Goal: Task Accomplishment & Management: Complete application form

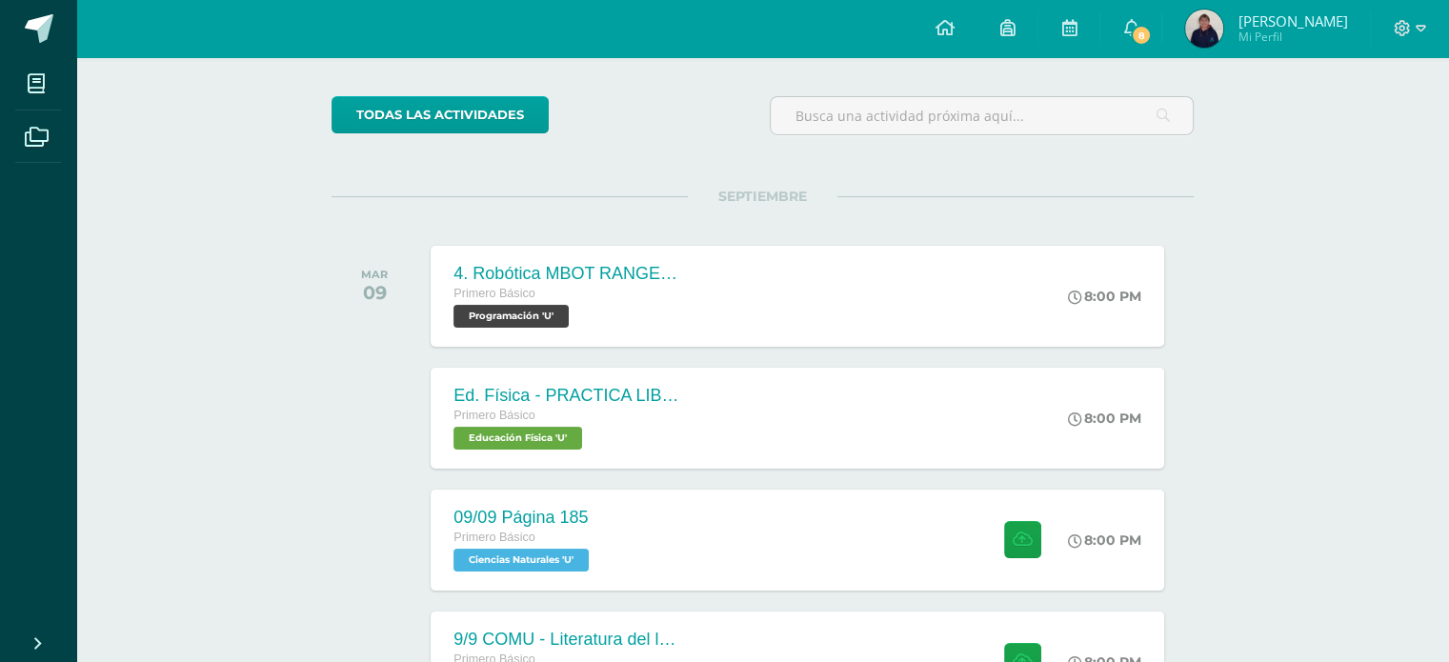
scroll to position [141, 0]
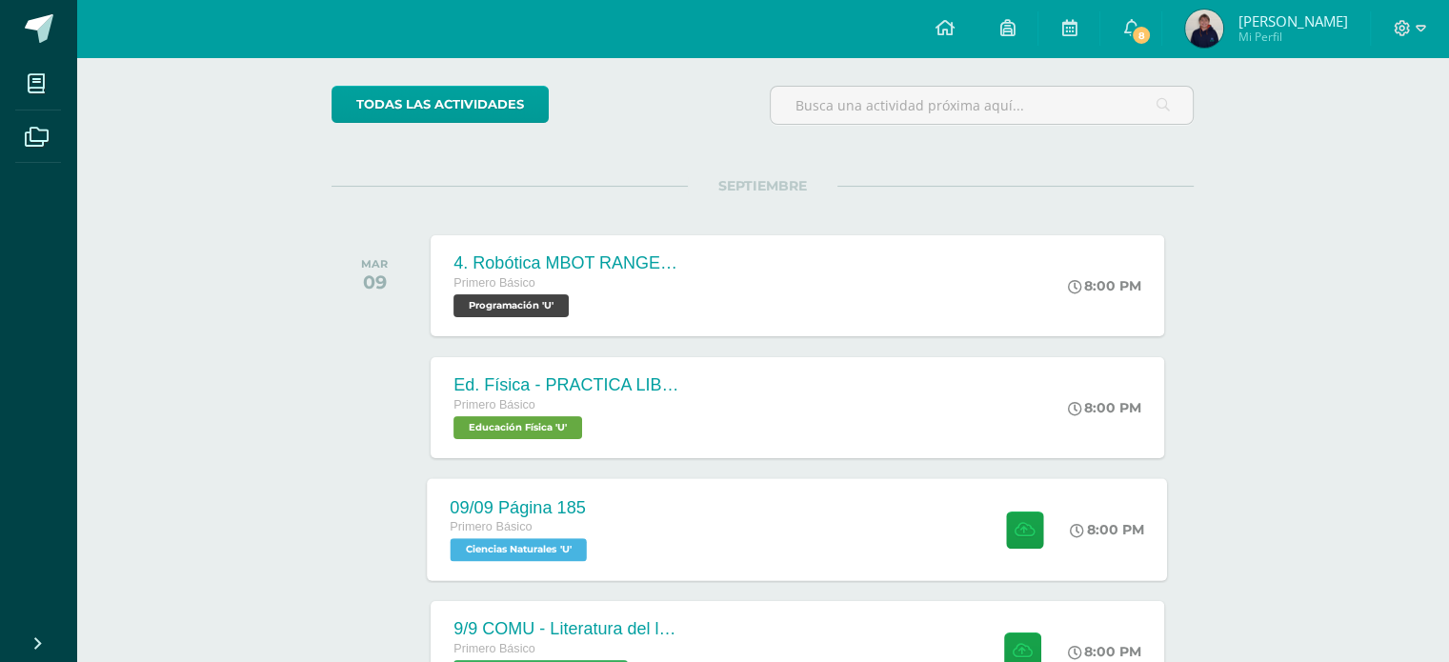
click at [799, 506] on div "09/09 Página 185 Primero Básico Ciencias Naturales 'U' 8:00 PM [DATE] Página 18…" at bounding box center [798, 529] width 740 height 102
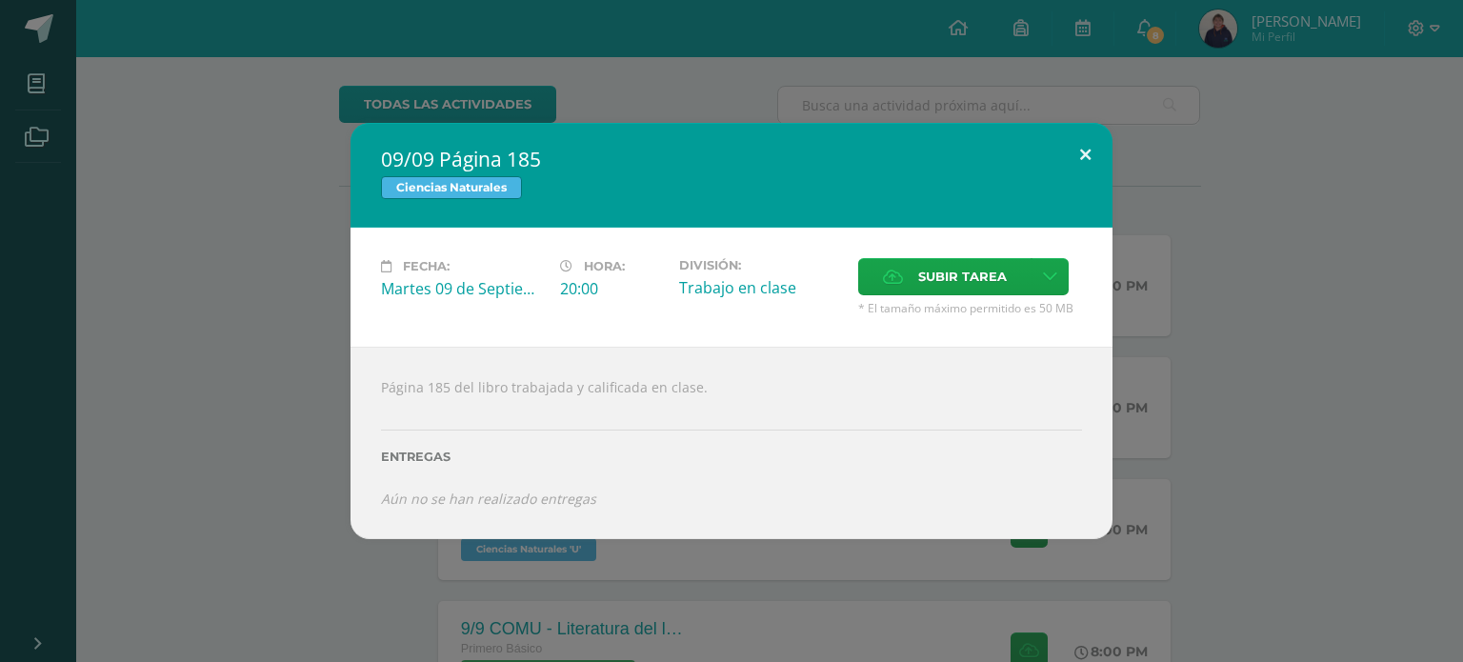
click at [1078, 163] on button at bounding box center [1085, 155] width 54 height 65
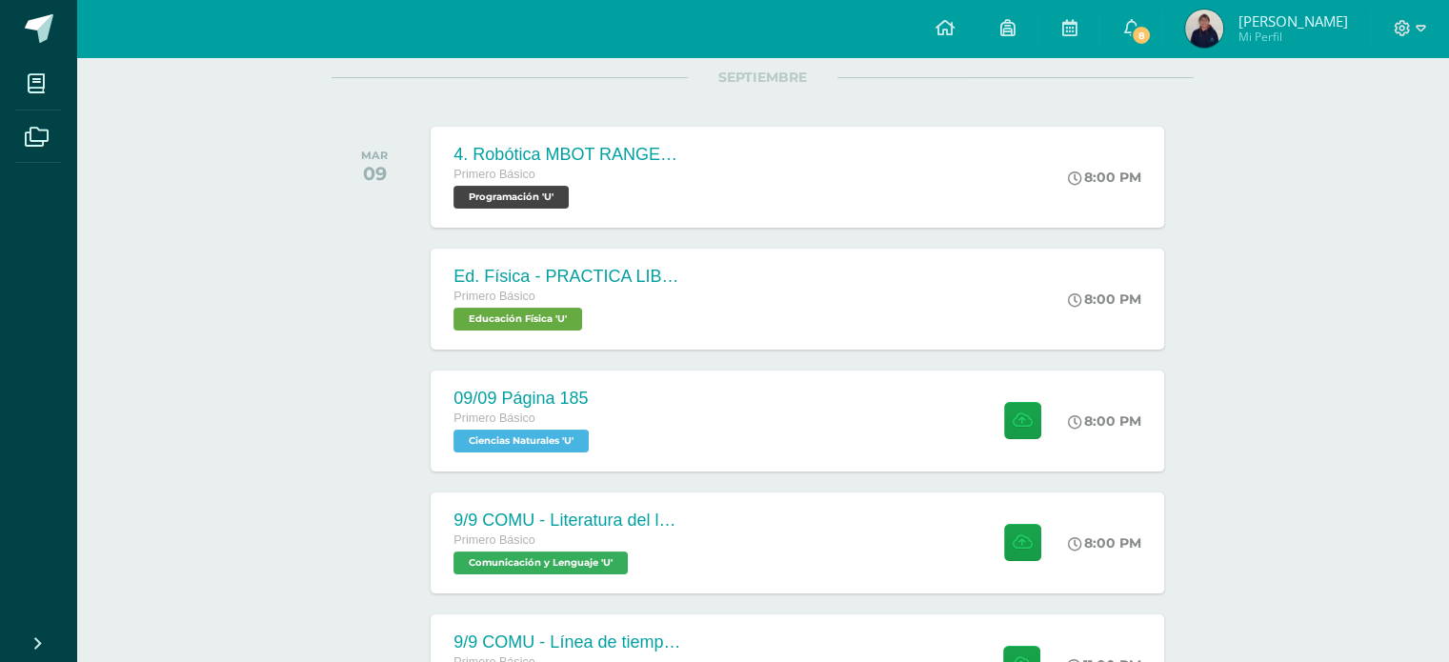
scroll to position [344, 0]
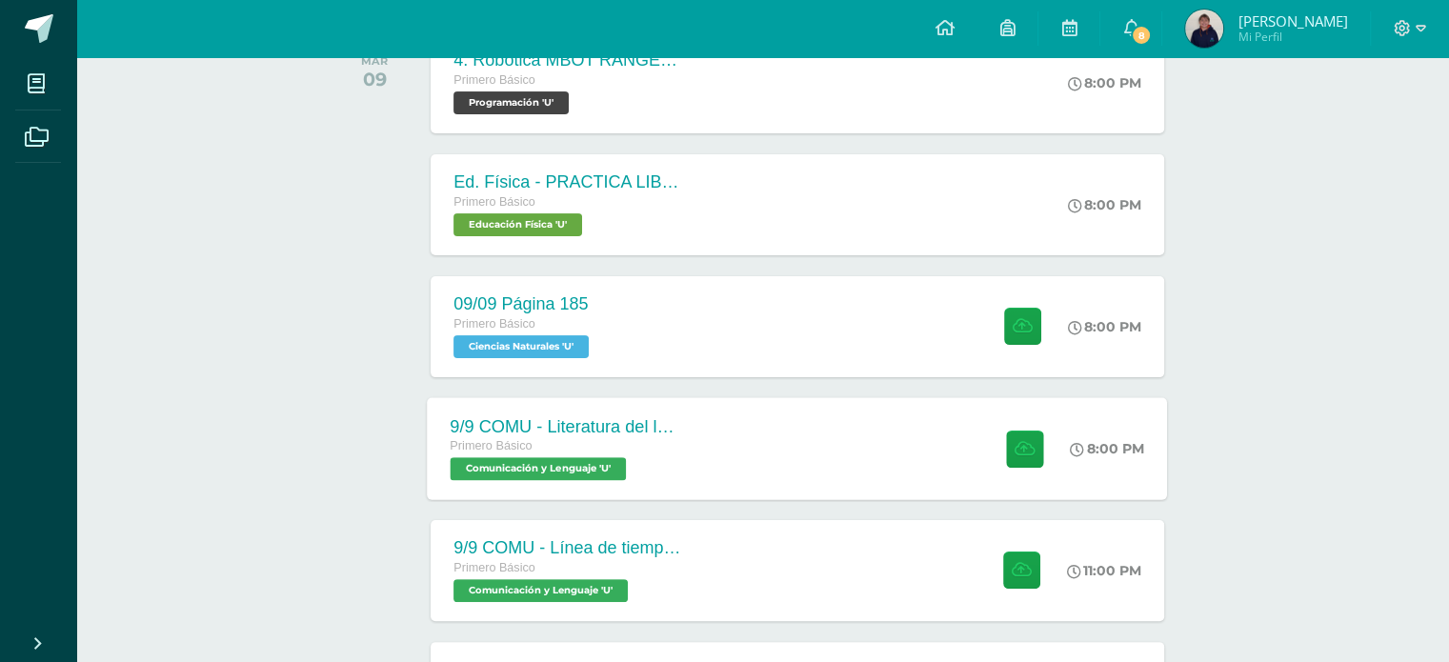
click at [621, 457] on span "Comunicación y Lenguaje 'U'" at bounding box center [538, 468] width 176 height 23
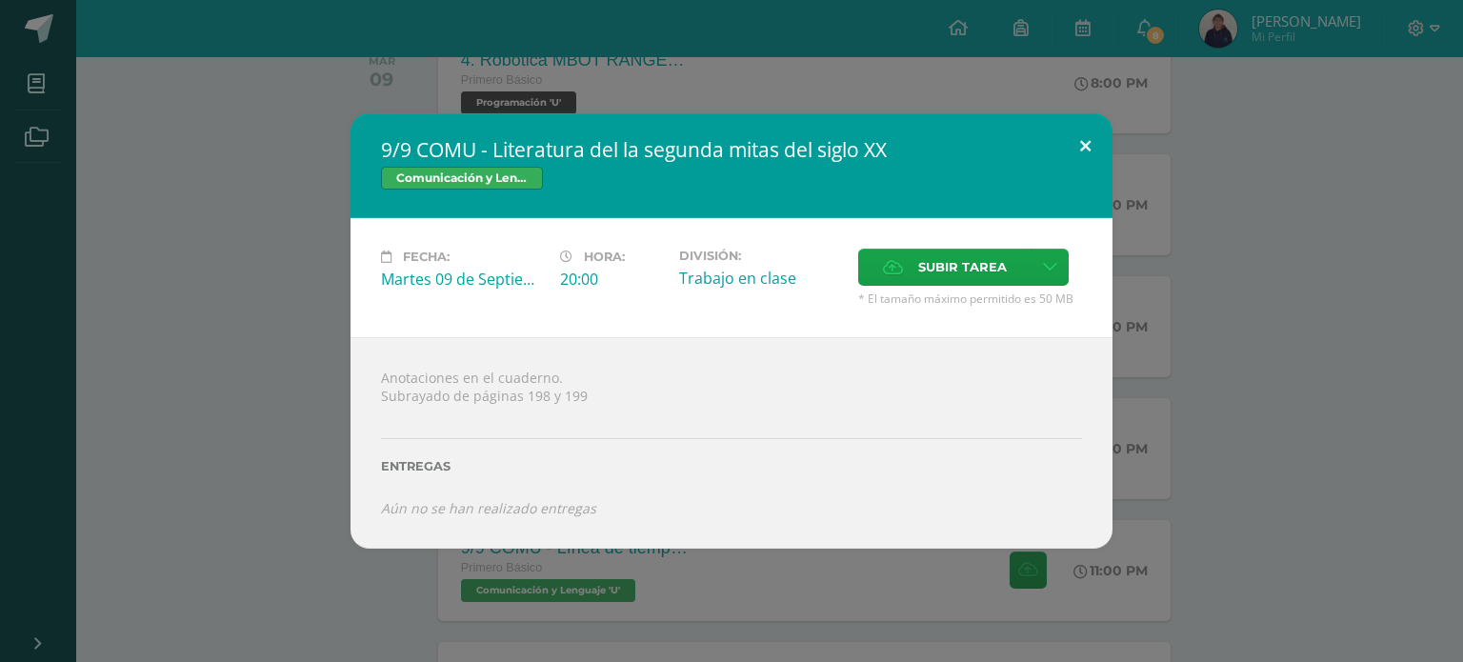
click at [1087, 136] on button at bounding box center [1085, 145] width 54 height 65
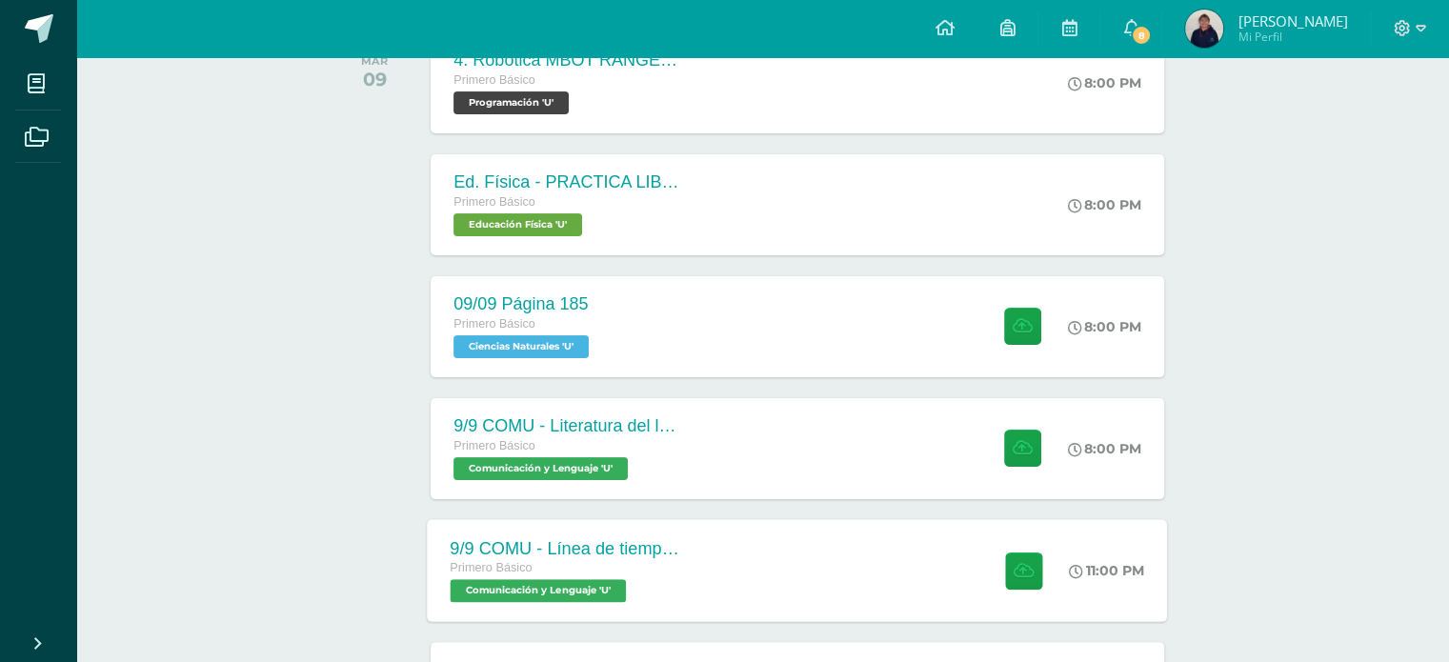
click at [654, 558] on div "Primero Básico" at bounding box center [565, 568] width 230 height 21
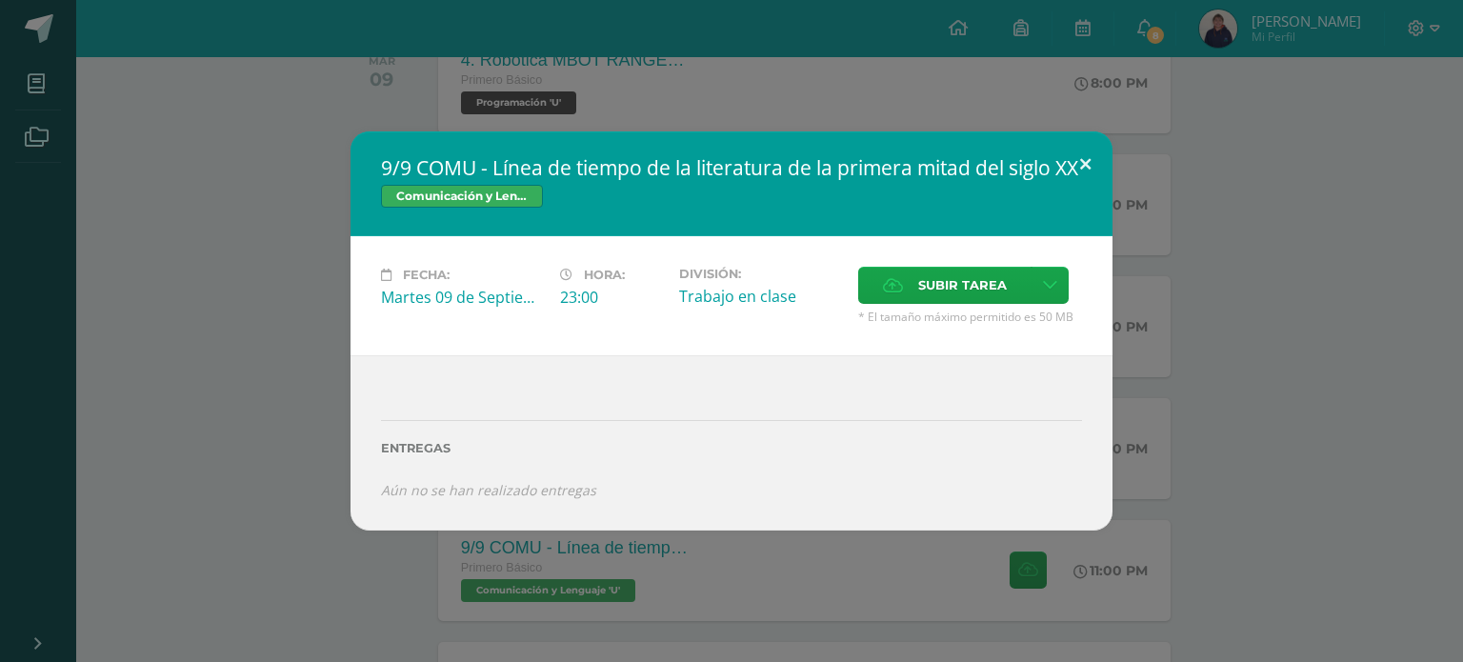
click at [1090, 156] on button at bounding box center [1085, 163] width 54 height 65
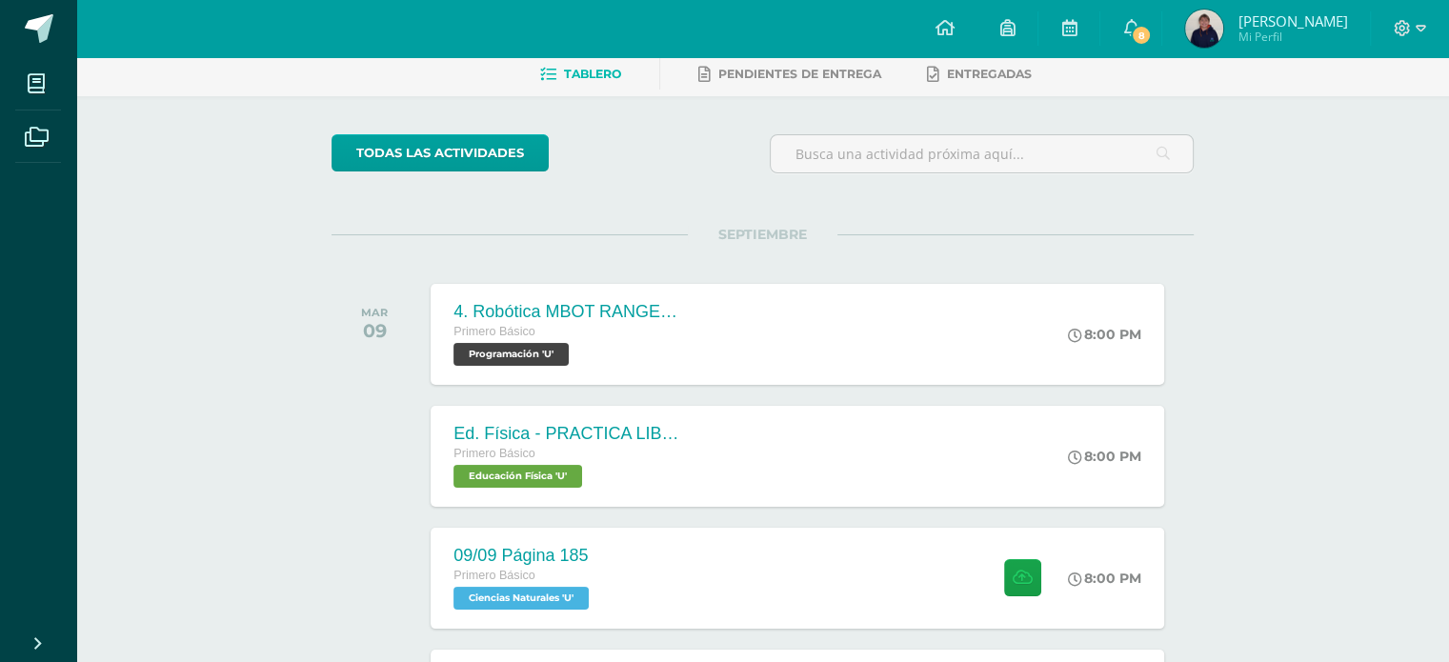
scroll to position [0, 0]
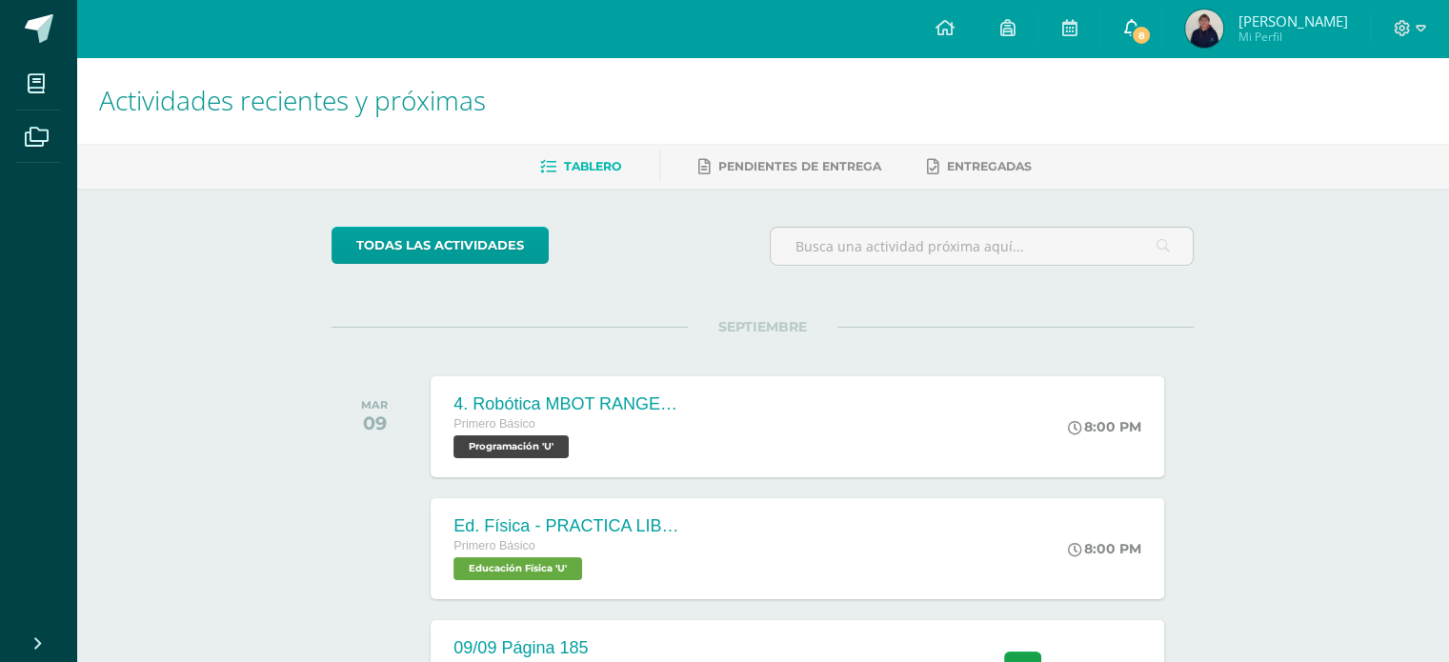
click at [1143, 33] on span "8" at bounding box center [1140, 35] width 21 height 21
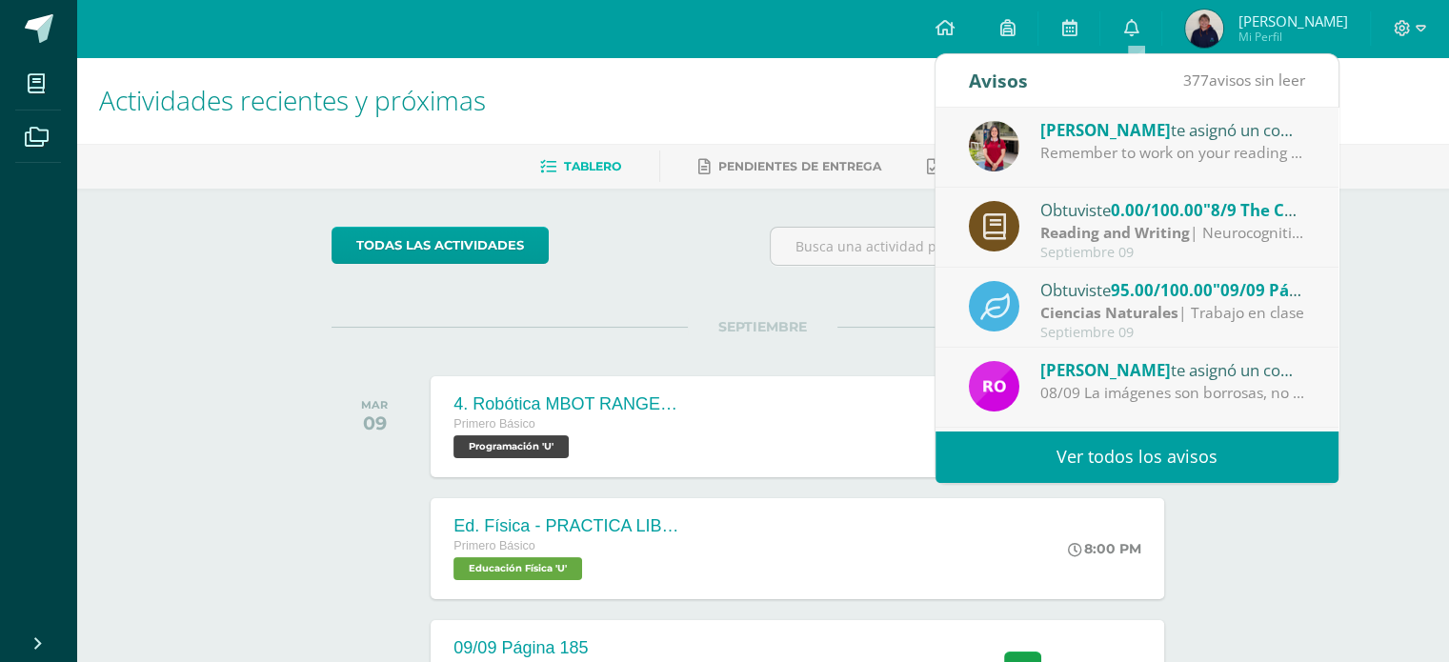
click at [1236, 152] on div "Remember to work on your reading on time" at bounding box center [1172, 153] width 265 height 22
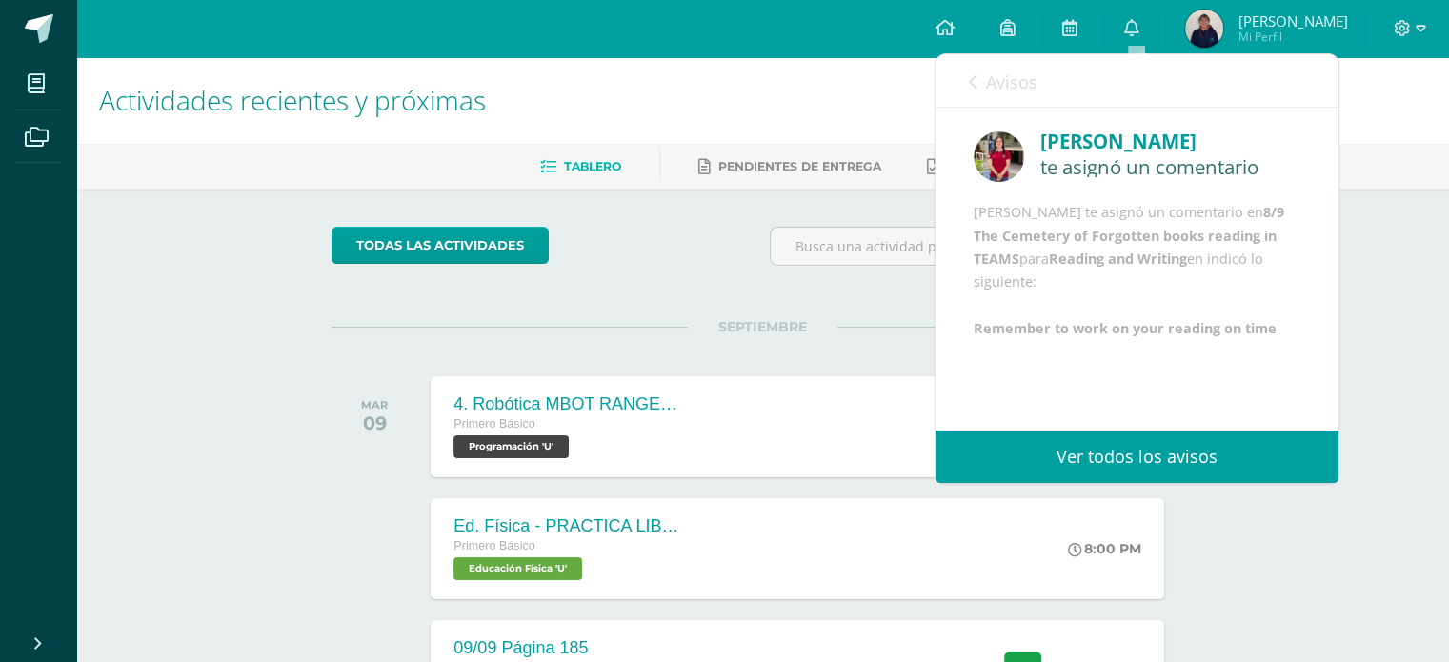
click at [1052, 270] on div "[PERSON_NAME] te asignó un comentario en 8/9 The Cemetery of Forgotten books re…" at bounding box center [1136, 271] width 327 height 140
click at [971, 86] on icon at bounding box center [973, 81] width 8 height 15
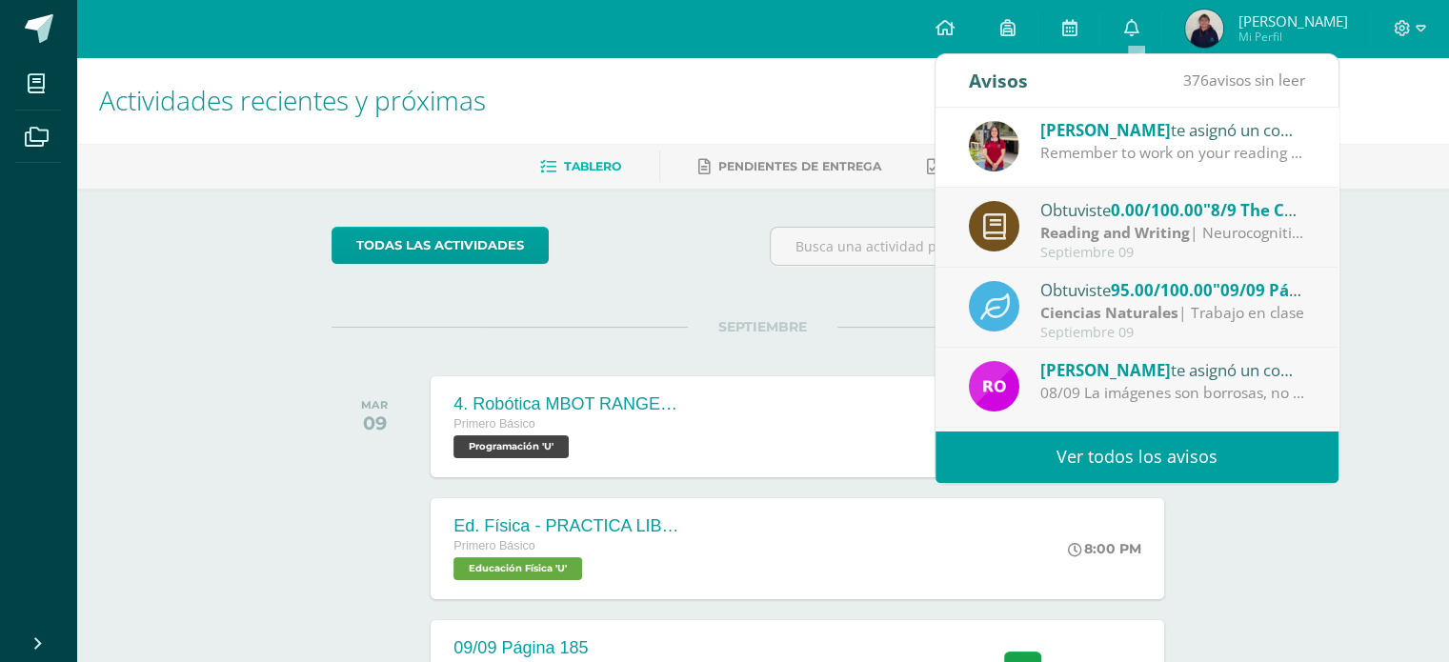
click at [1155, 210] on span "0.00/100.00" at bounding box center [1156, 210] width 92 height 22
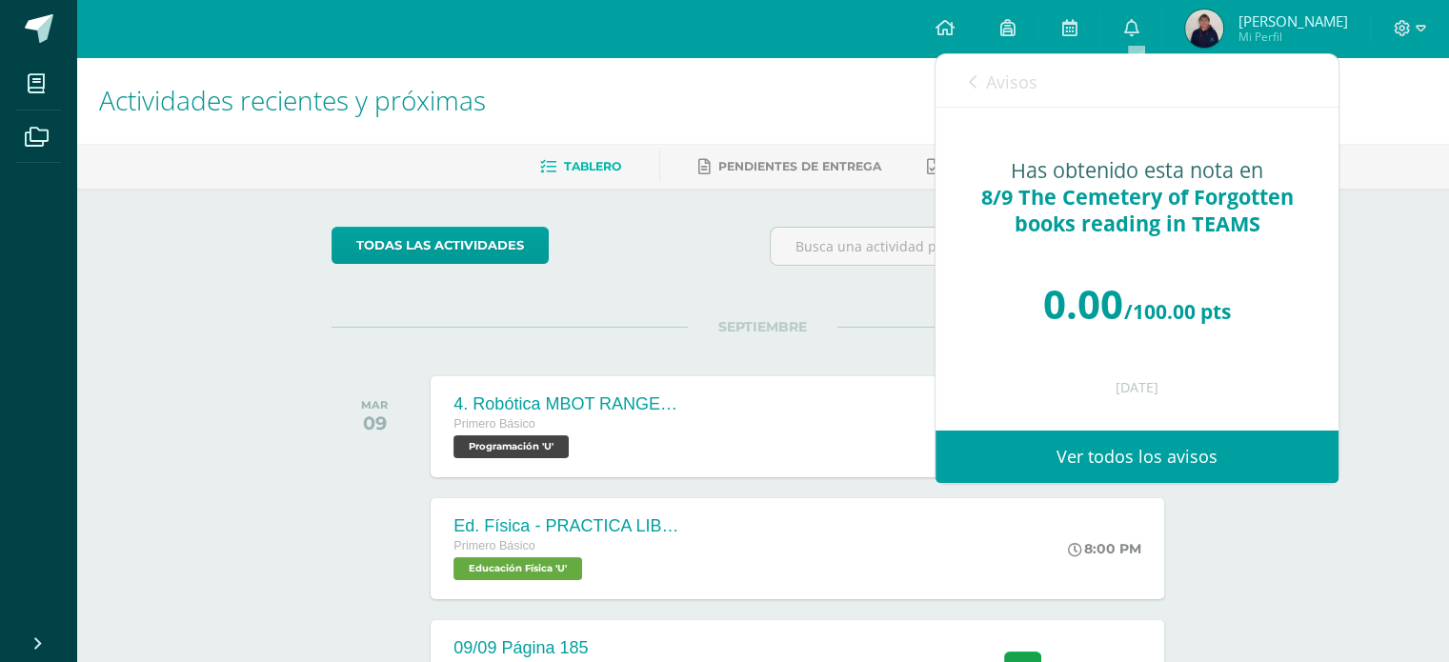
click at [966, 85] on div "Avisos 375 avisos sin leer Avisos" at bounding box center [1136, 80] width 403 height 53
click at [954, 75] on div "Avisos 375 avisos sin leer Avisos" at bounding box center [1136, 80] width 403 height 53
click at [965, 80] on div "Avisos 375 avisos sin leer Avisos" at bounding box center [1136, 80] width 403 height 53
click at [981, 73] on link "Avisos" at bounding box center [1003, 81] width 69 height 54
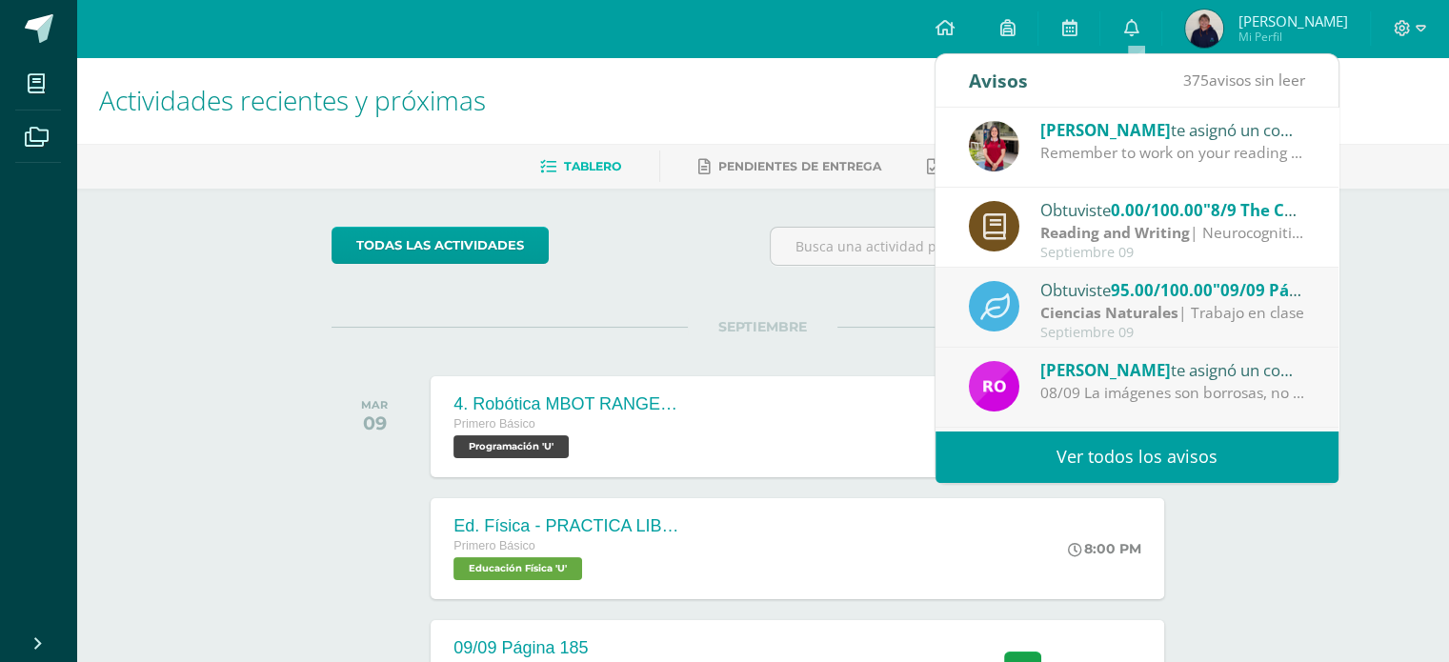
click at [1192, 306] on div "Ciencias Naturales | Trabajo en clase" at bounding box center [1172, 313] width 265 height 22
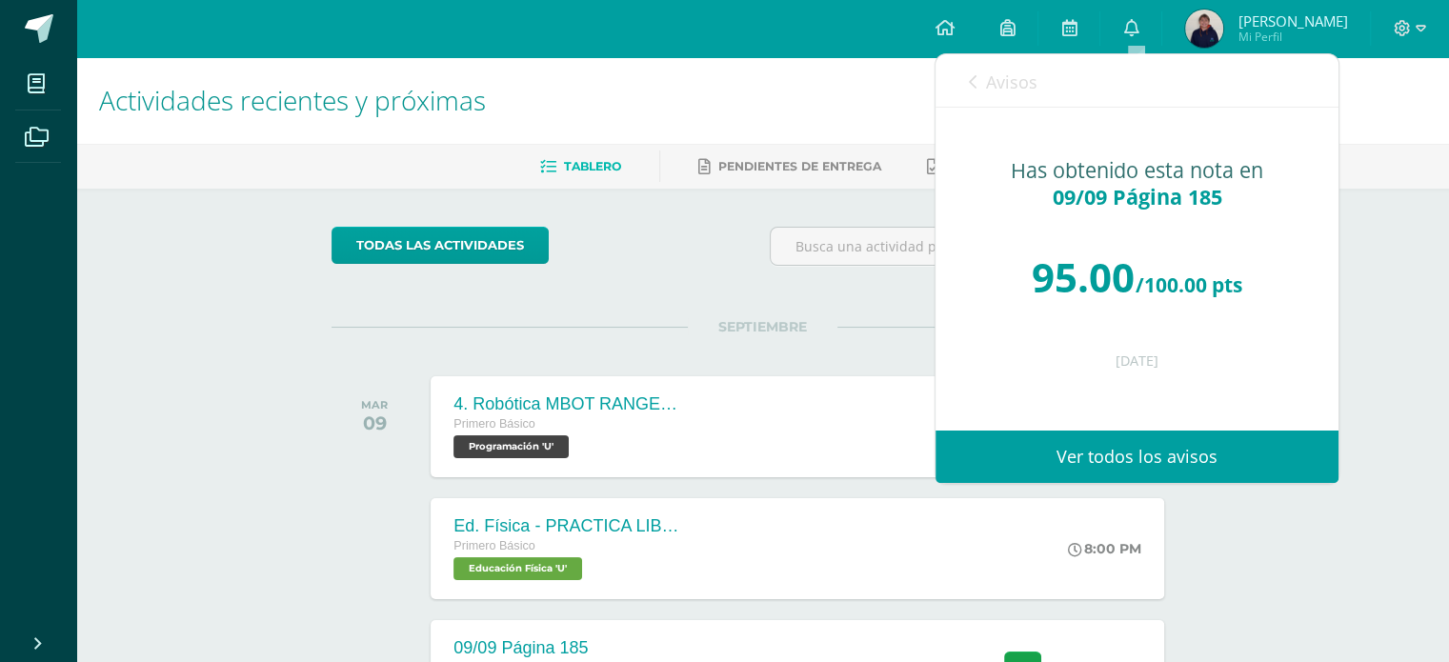
click at [979, 86] on link "Avisos" at bounding box center [1003, 81] width 69 height 54
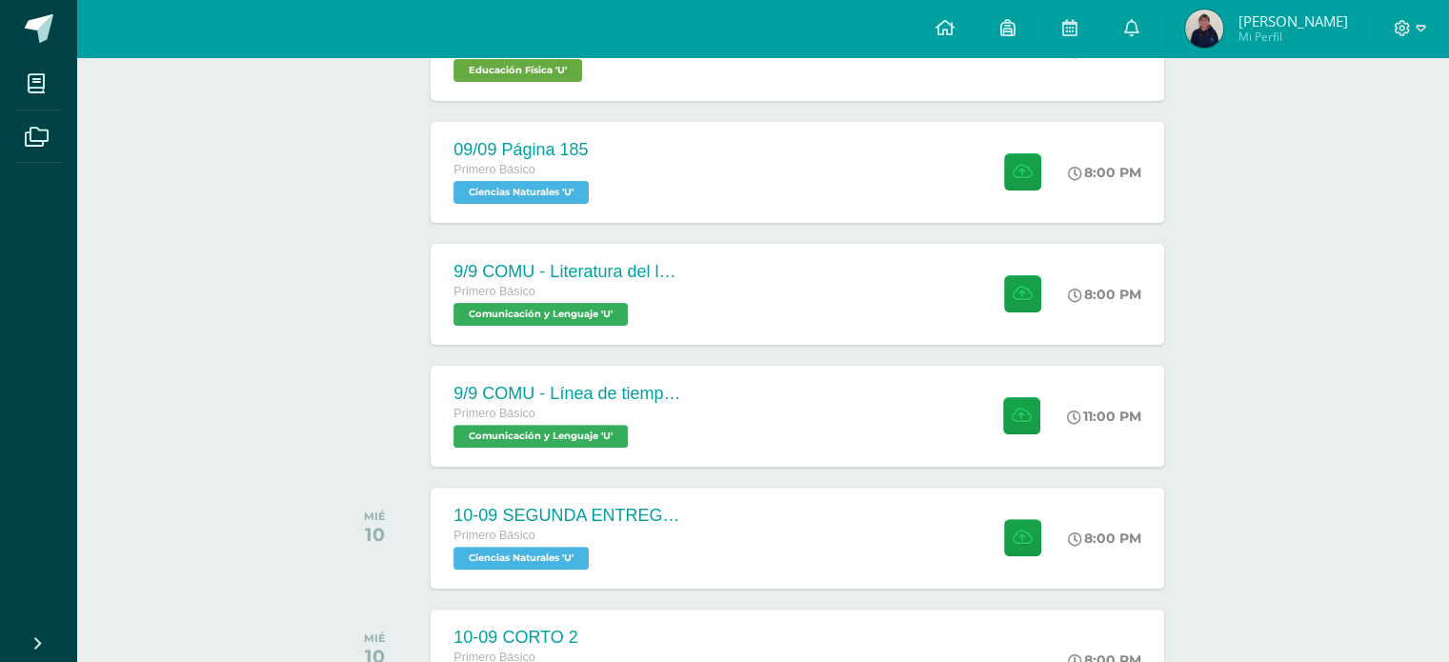
scroll to position [527, 0]
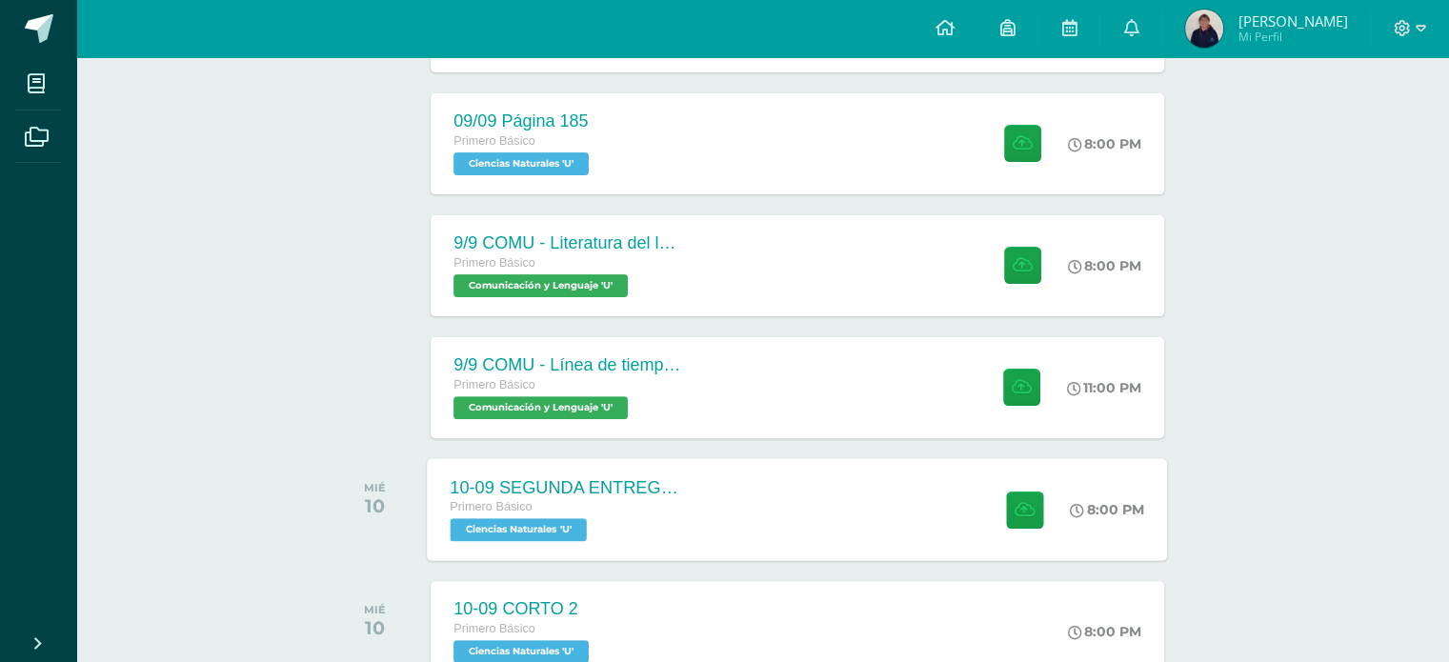
click at [812, 482] on div "10-09 SEGUNDA ENTREGA DE GUÍA Primero Básico Ciencias Naturales 'U' 8:00 PM 10-…" at bounding box center [798, 509] width 740 height 102
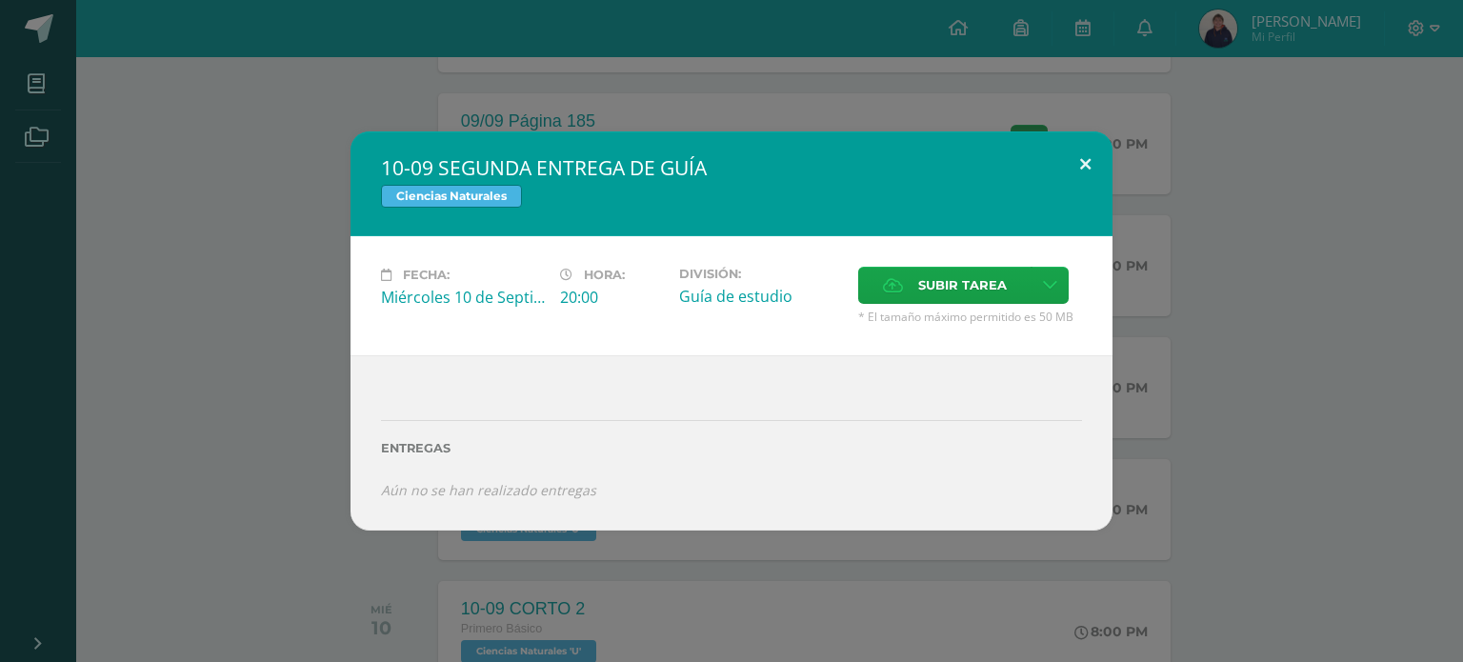
click at [1092, 160] on button at bounding box center [1085, 163] width 54 height 65
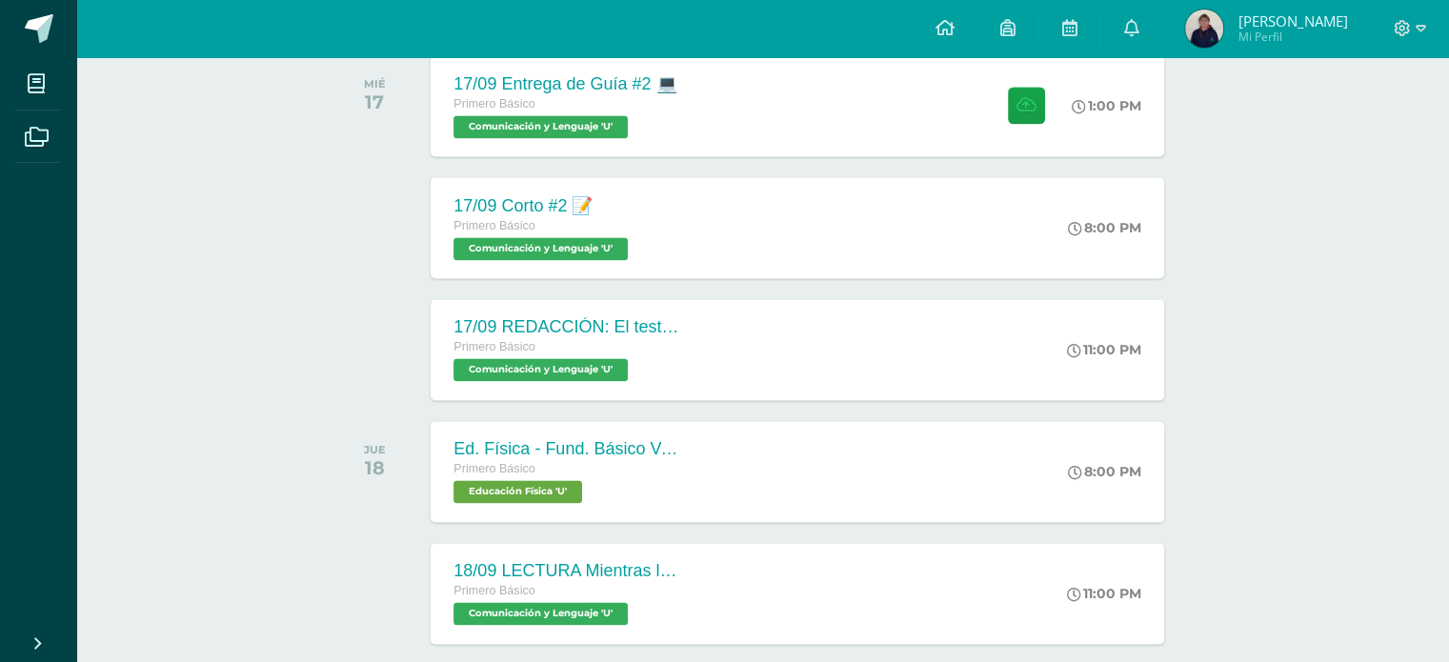
scroll to position [2655, 0]
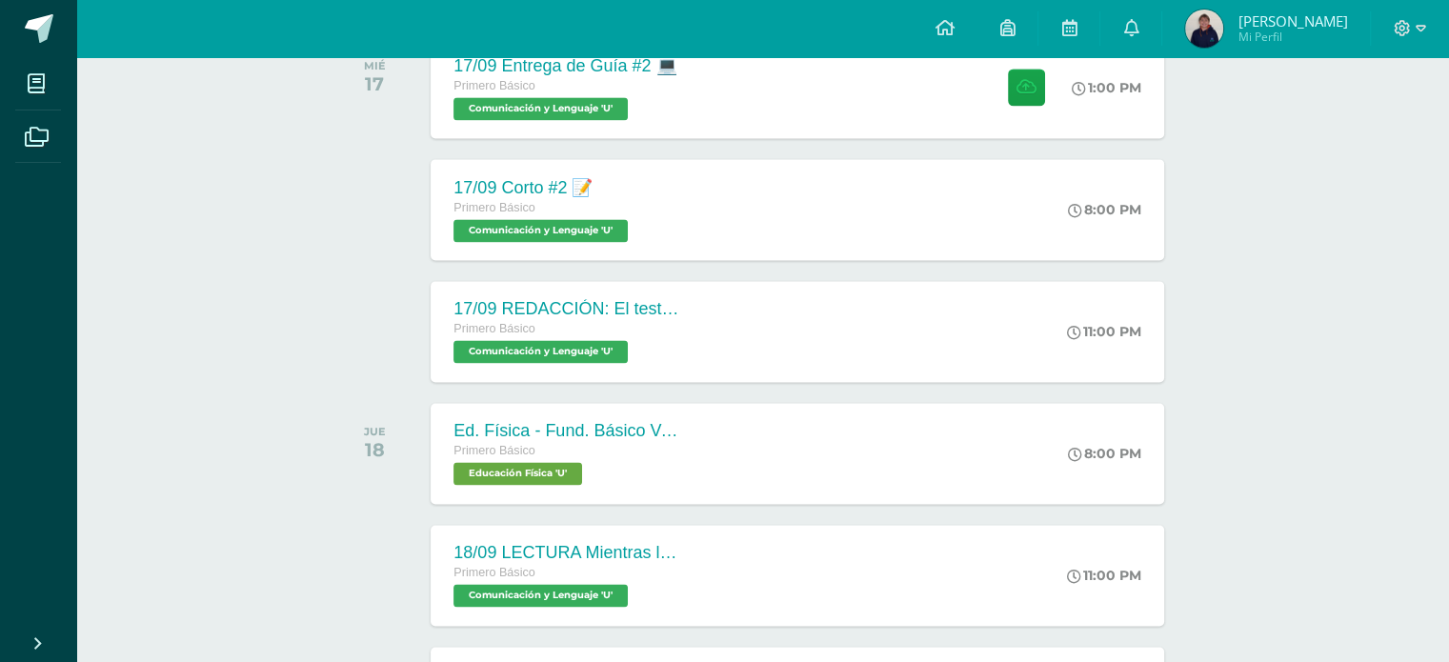
click at [793, 338] on div "17/09 REDACCIÓN: El testamento (final) Primero Básico Comunicación y [GEOGRAPHI…" at bounding box center [796, 331] width 732 height 101
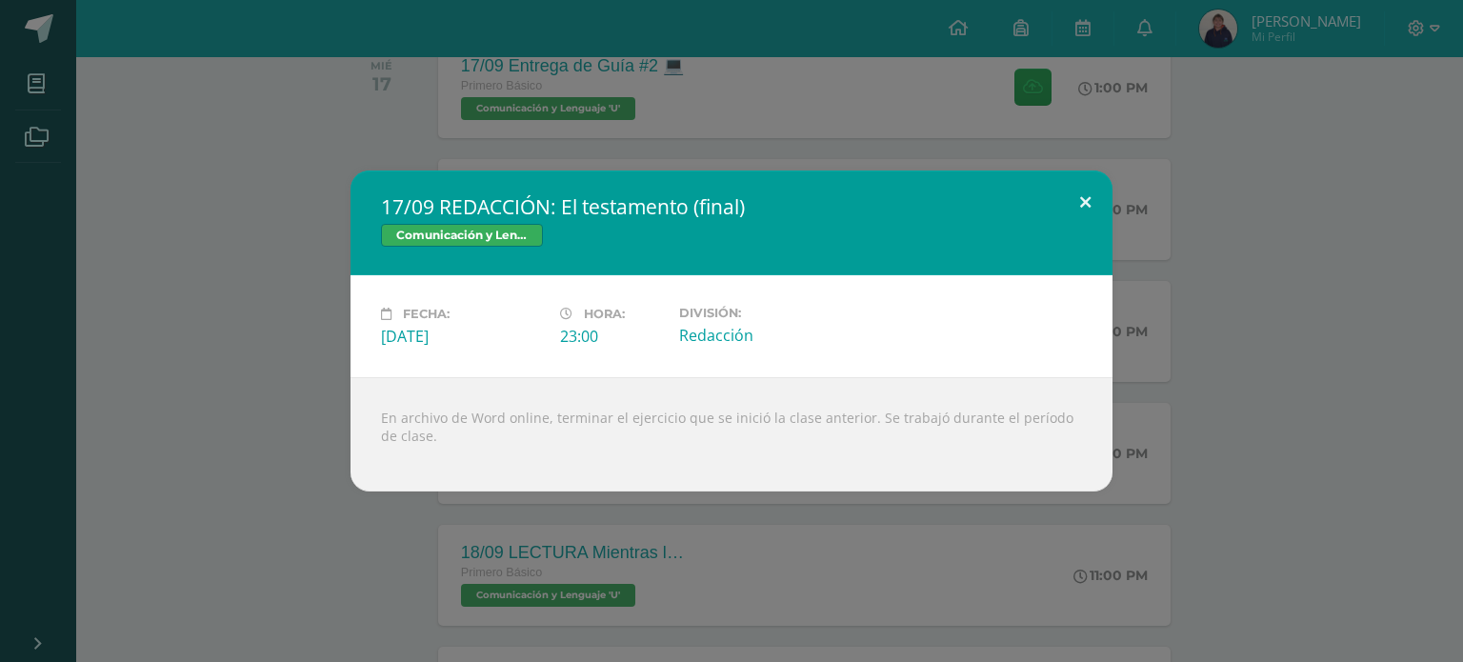
click at [1078, 200] on button at bounding box center [1085, 202] width 54 height 65
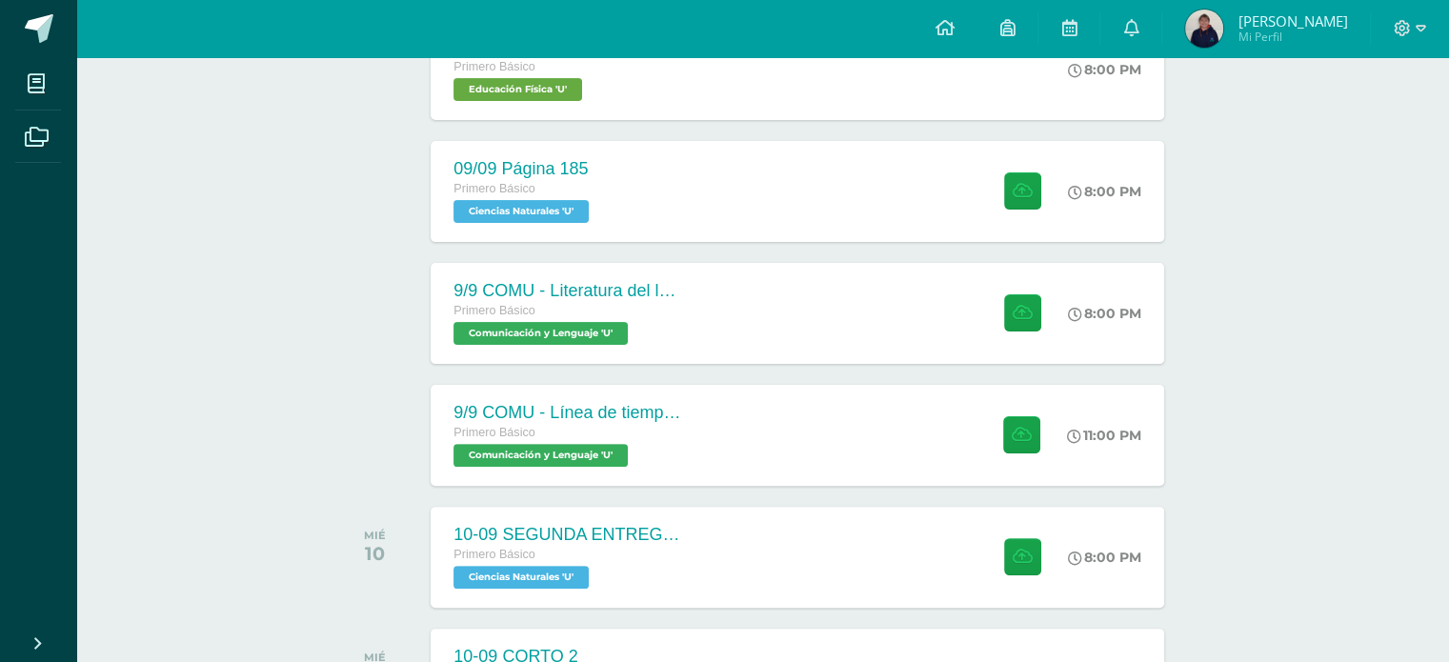
scroll to position [489, 0]
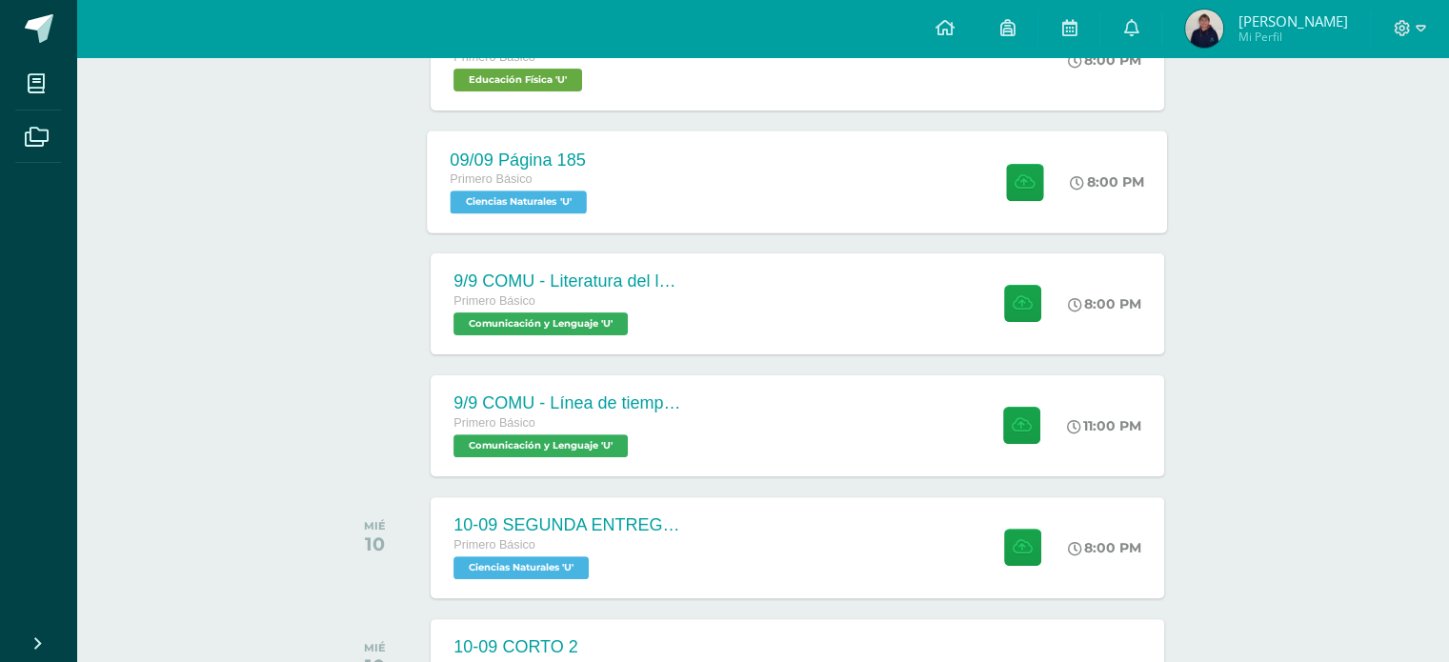
click at [789, 177] on div "09/09 Página 185 Primero Básico Ciencias Naturales 'U' 8:00 PM [DATE] Página 18…" at bounding box center [798, 181] width 740 height 102
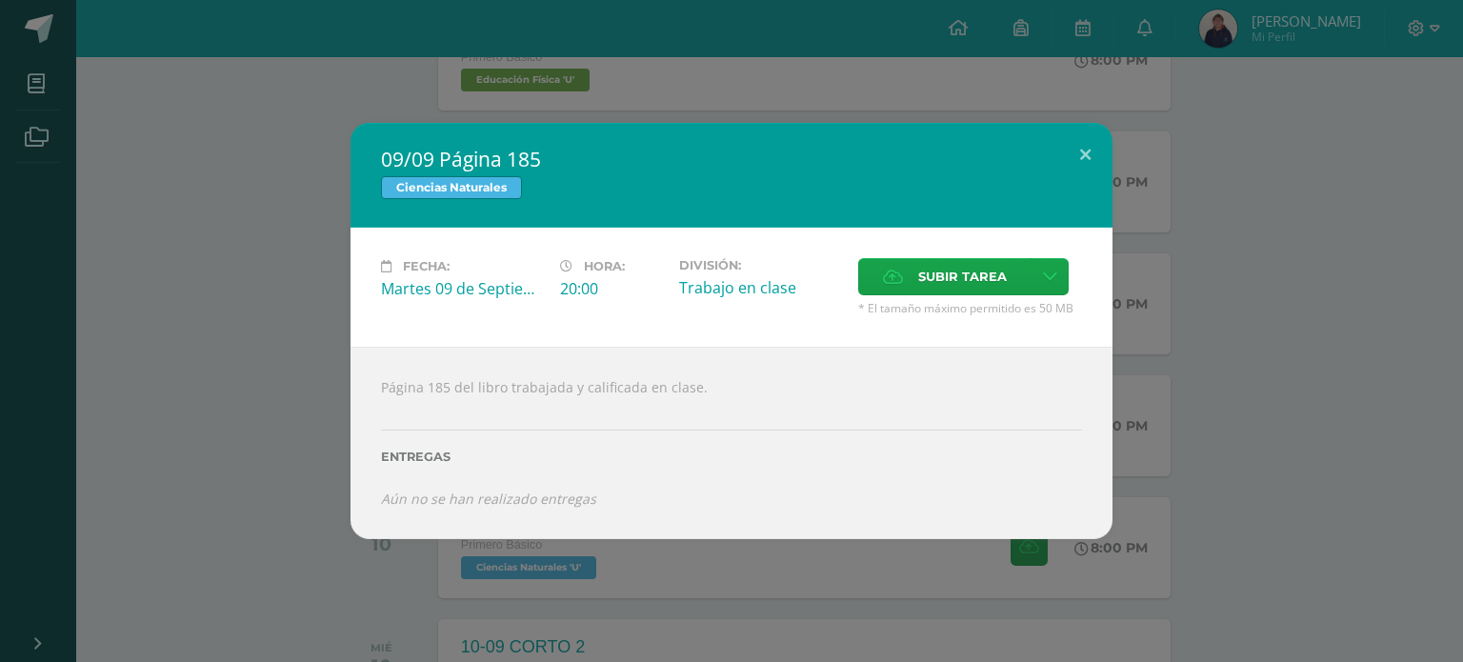
click at [955, 297] on div "Subir tarea" at bounding box center [970, 279] width 224 height 42
click at [953, 278] on span "Subir tarea" at bounding box center [962, 276] width 89 height 35
click at [0, 0] on input "Subir tarea" at bounding box center [0, 0] width 0 height 0
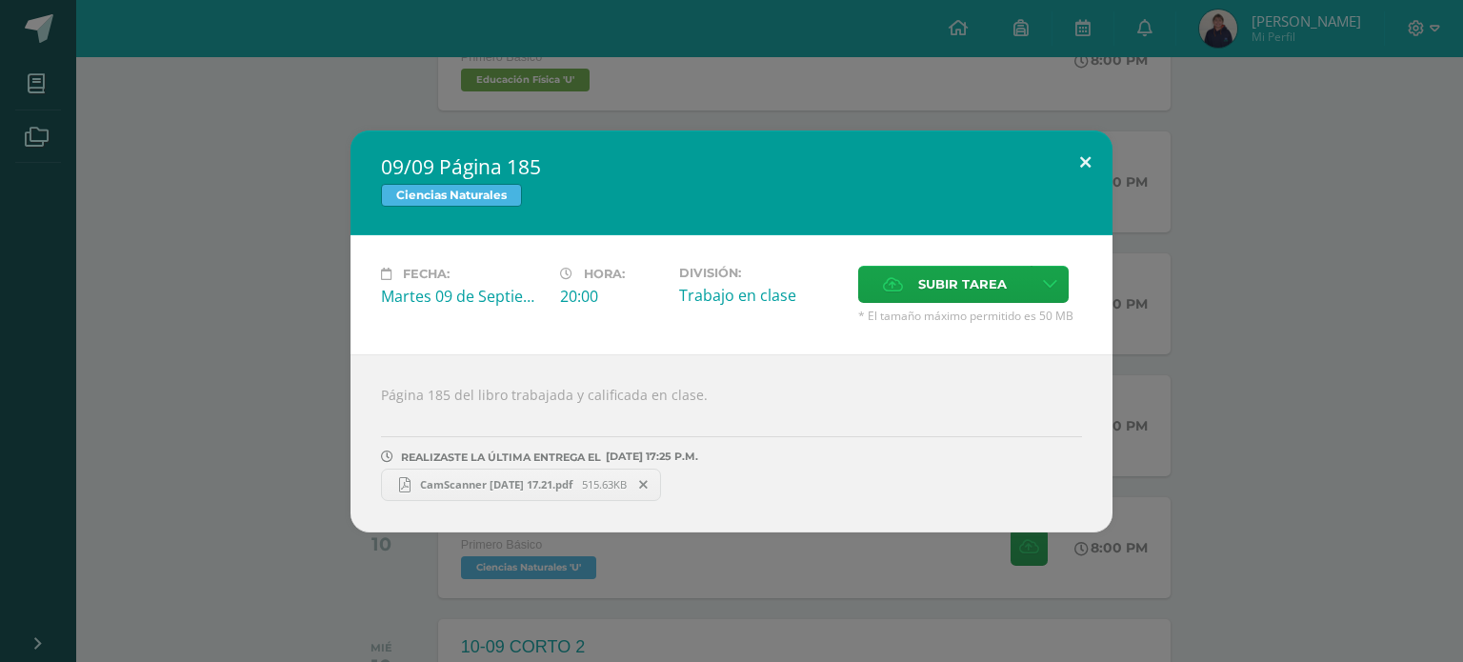
click at [1085, 171] on button at bounding box center [1085, 162] width 54 height 65
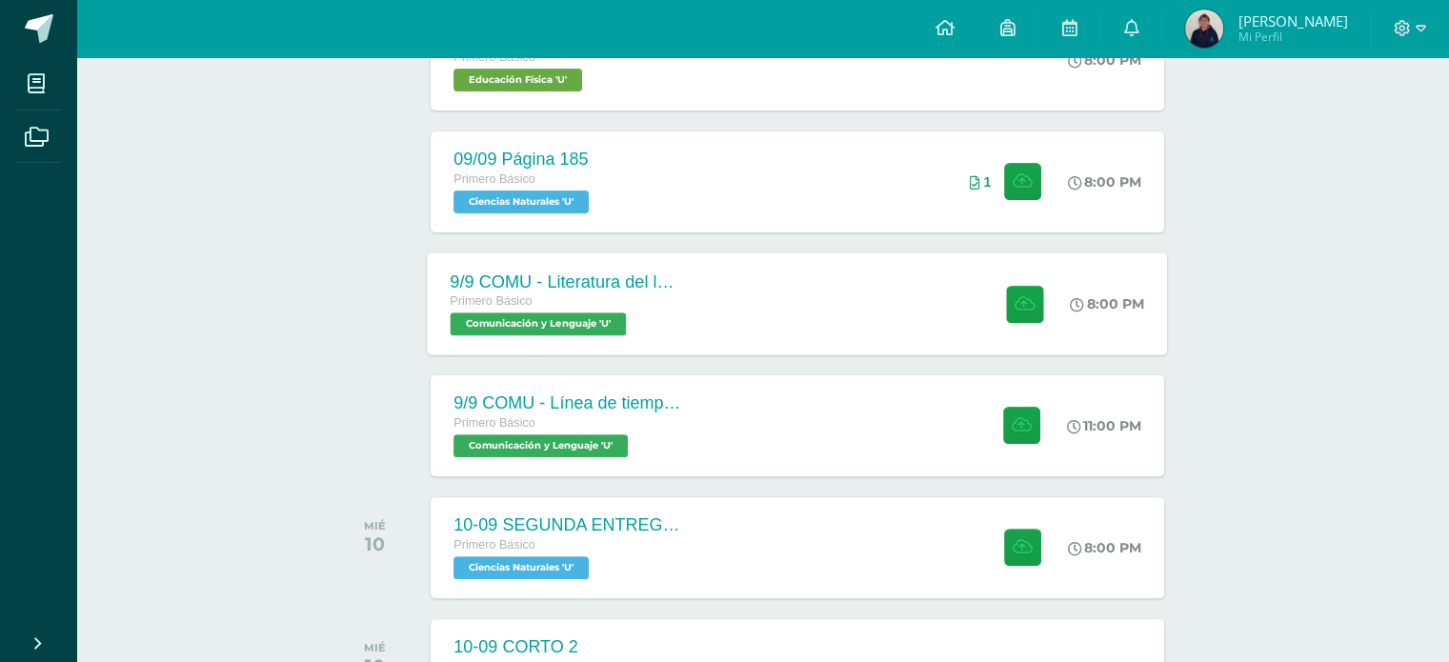
click at [560, 328] on span "Comunicación y Lenguaje 'U'" at bounding box center [538, 323] width 176 height 23
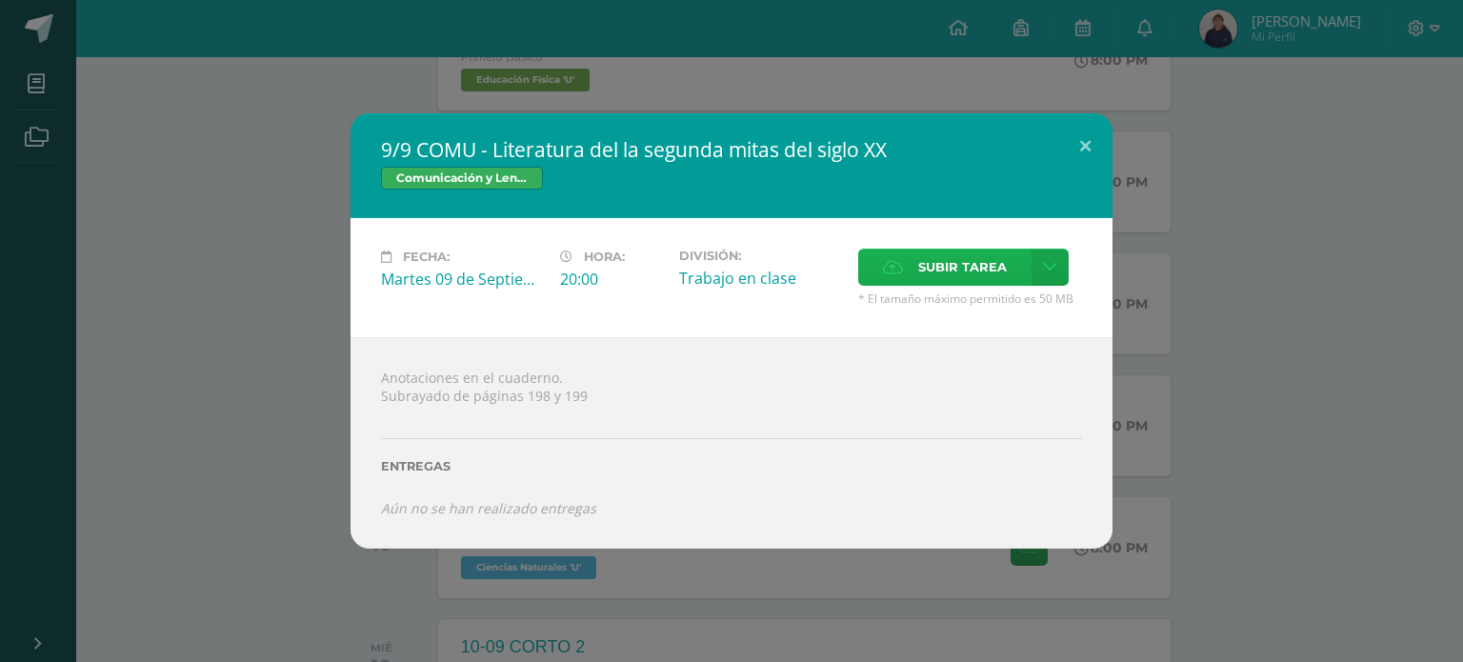
click at [965, 254] on span "Subir tarea" at bounding box center [962, 267] width 89 height 35
click at [0, 0] on input "Subir tarea" at bounding box center [0, 0] width 0 height 0
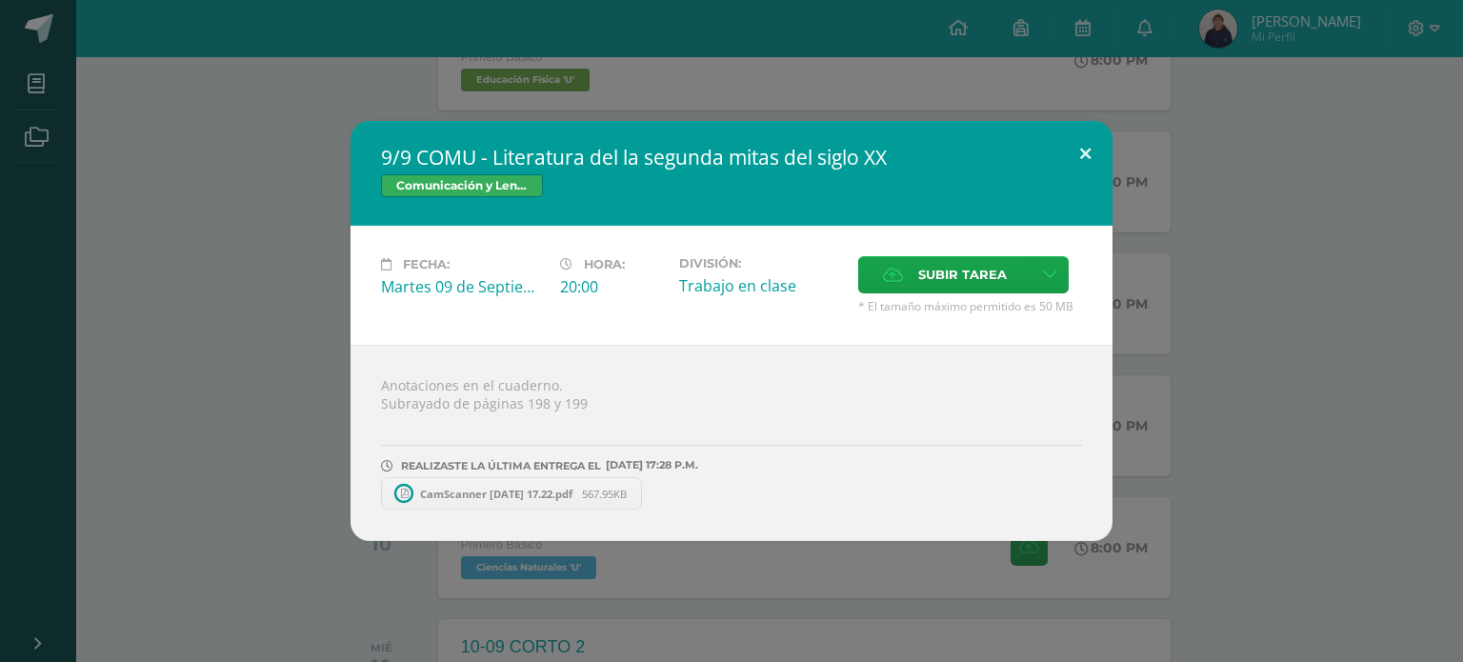
click at [1083, 163] on button at bounding box center [1085, 153] width 54 height 65
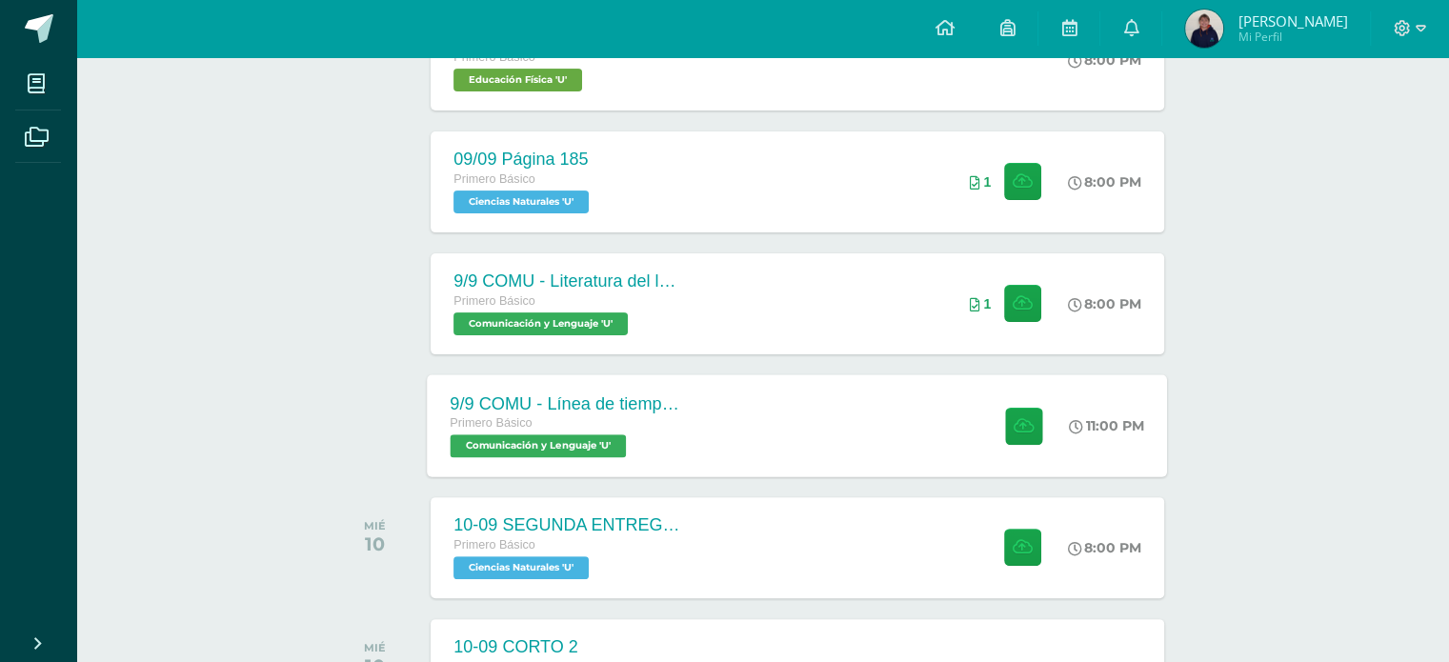
click at [718, 404] on div "9/9 COMU - Línea de tiempo de la literatura de la primera mitad del siglo XX Pr…" at bounding box center [798, 425] width 740 height 102
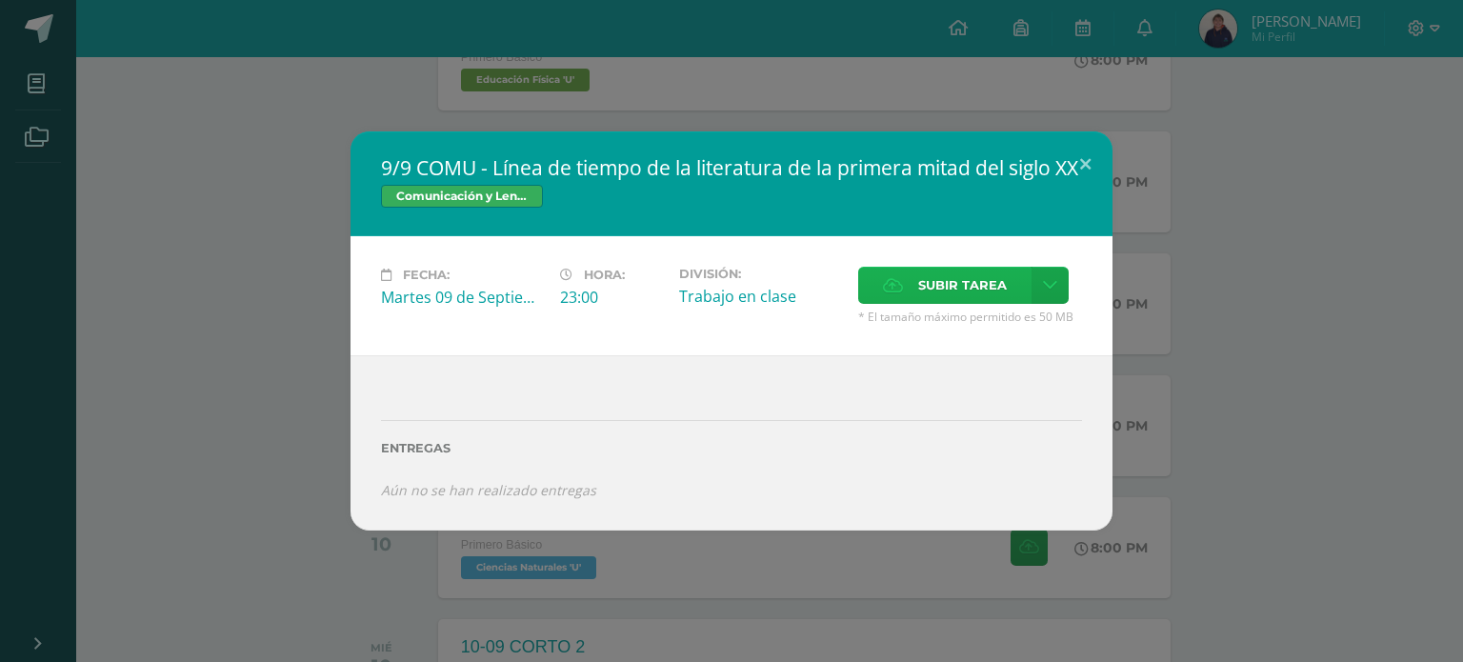
click at [943, 292] on span "Subir tarea" at bounding box center [962, 285] width 89 height 35
click at [0, 0] on input "Subir tarea" at bounding box center [0, 0] width 0 height 0
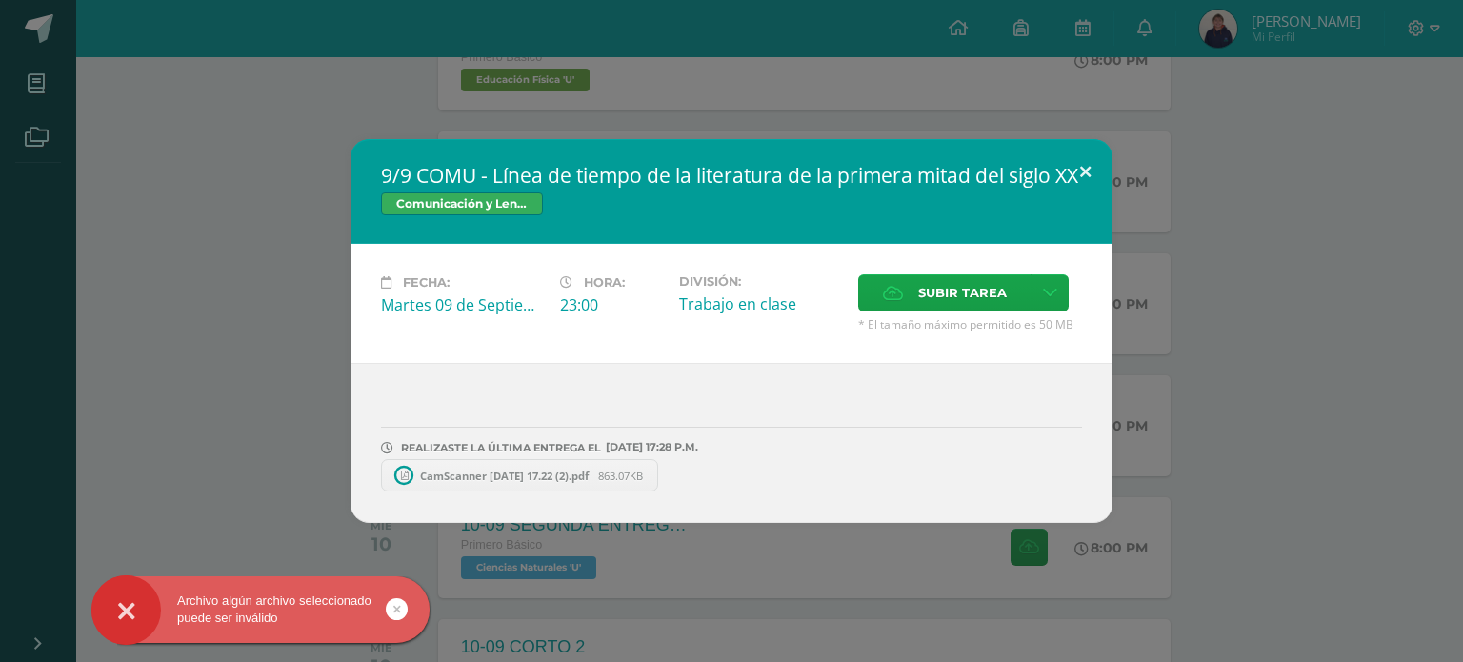
click at [1074, 156] on button at bounding box center [1085, 171] width 54 height 65
